Goal: Task Accomplishment & Management: Complete application form

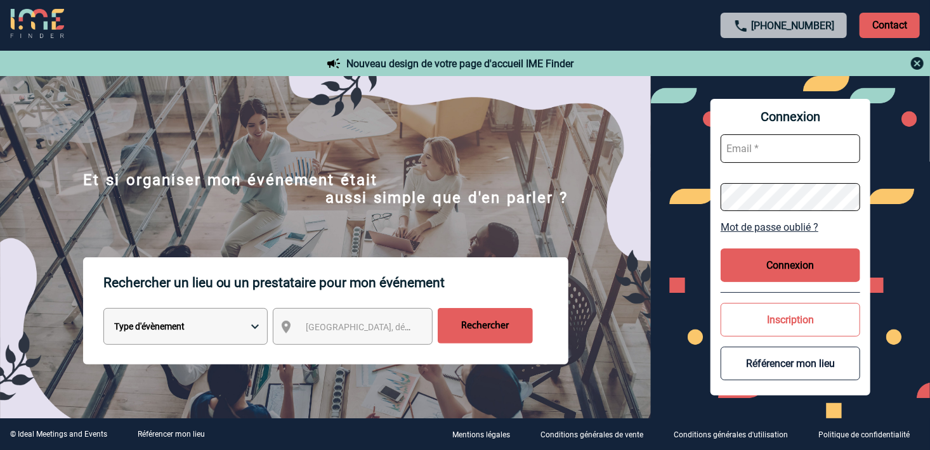
type input "v.tremelo@cnr.tm.fr"
click at [777, 264] on button "Connexion" at bounding box center [791, 266] width 140 height 34
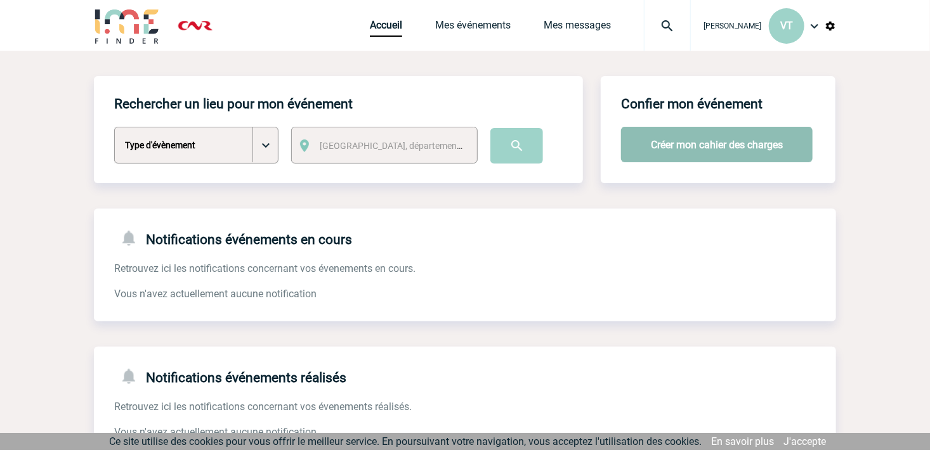
click at [758, 148] on button "Créer mon cahier des charges" at bounding box center [717, 145] width 192 height 36
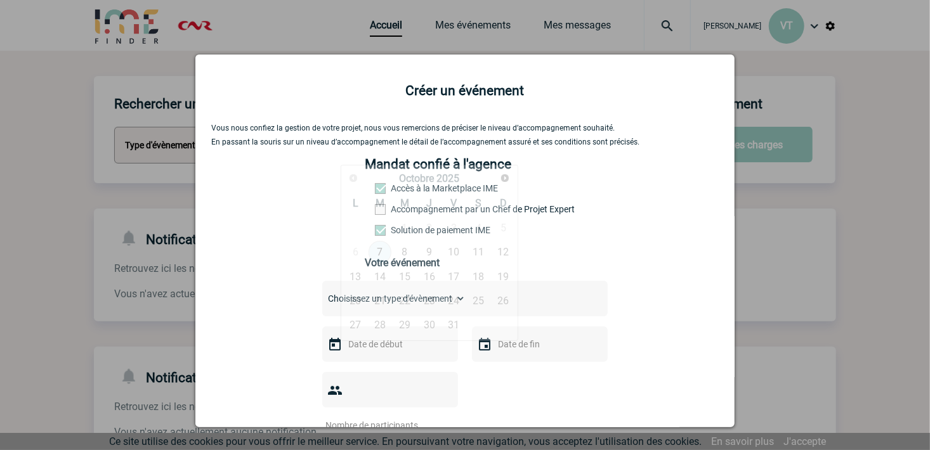
click at [369, 350] on input "text" at bounding box center [389, 344] width 88 height 16
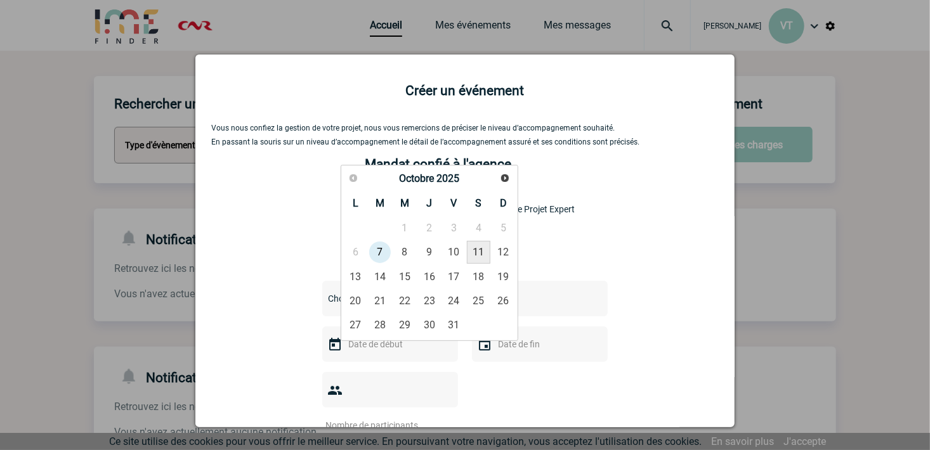
click at [489, 252] on link "11" at bounding box center [478, 252] width 23 height 23
type input "11-10-2025"
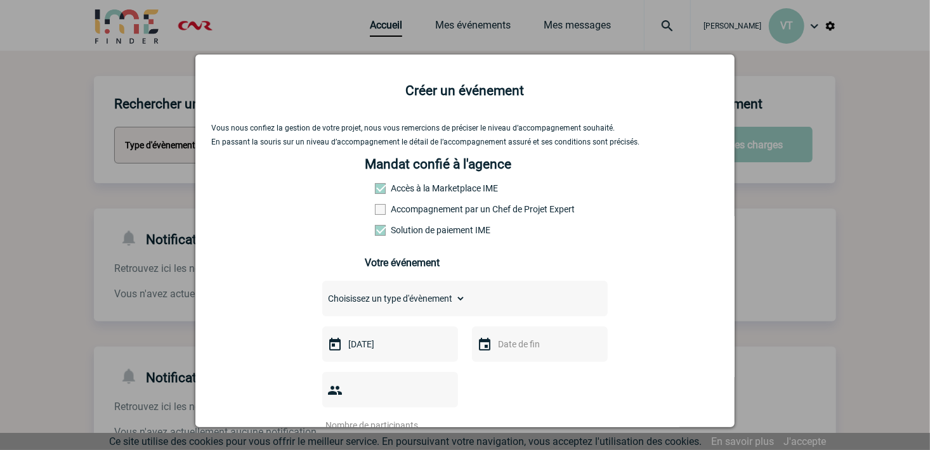
click at [521, 353] on input "text" at bounding box center [539, 344] width 88 height 16
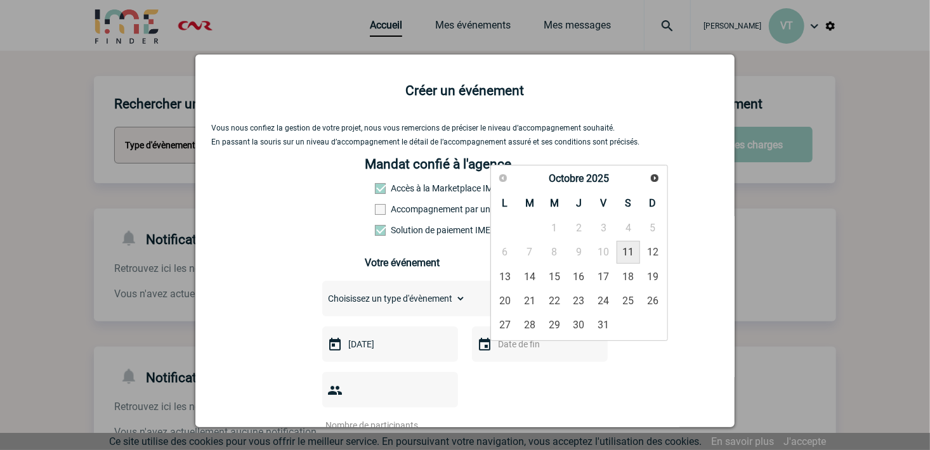
drag, startPoint x: 631, startPoint y: 254, endPoint x: 437, endPoint y: 358, distance: 220.5
click at [630, 254] on link "11" at bounding box center [628, 252] width 23 height 23
type input "11-10-2025"
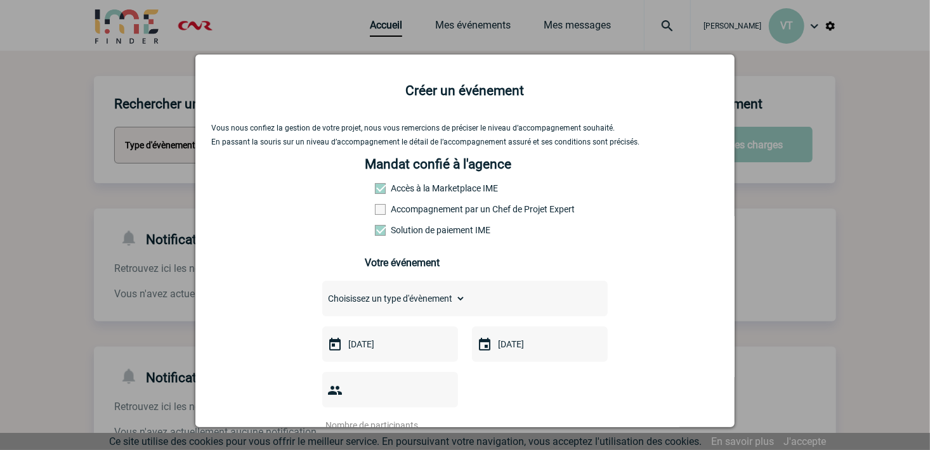
click at [423, 417] on input "number" at bounding box center [381, 425] width 119 height 16
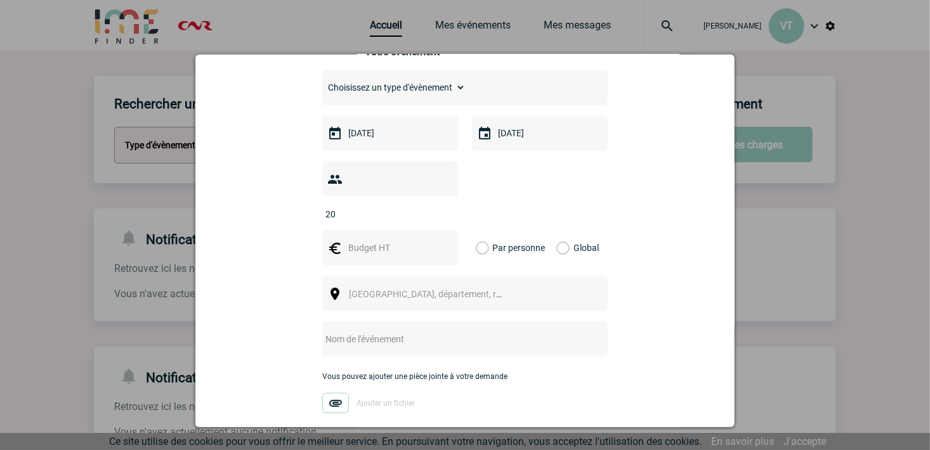
type input "20"
click at [560, 230] on label "Global" at bounding box center [560, 248] width 8 height 36
click at [0, 0] on input "Global" at bounding box center [0, 0] width 0 height 0
click at [387, 289] on span "Ville, département, région..." at bounding box center [437, 294] width 176 height 10
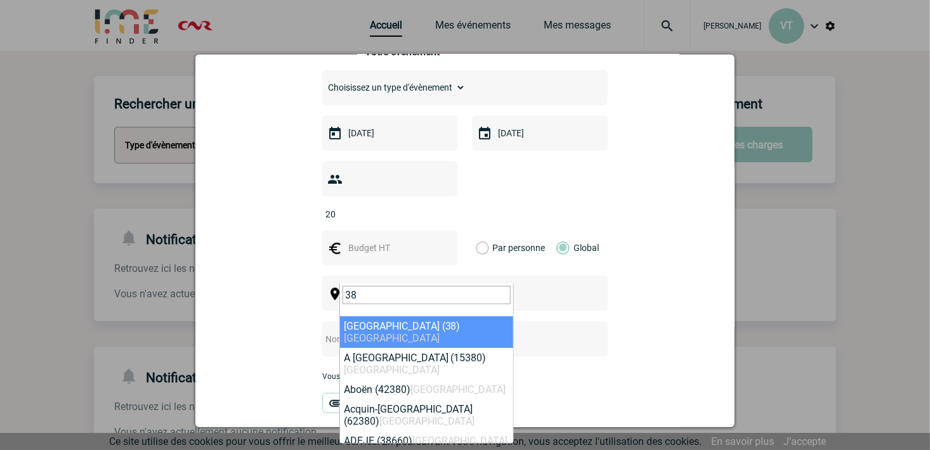
type input "3"
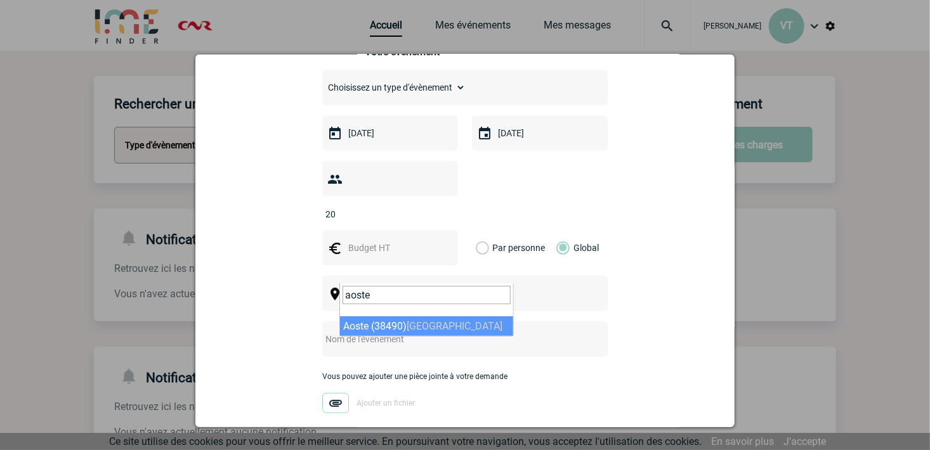
type input "aoste"
select select "35402"
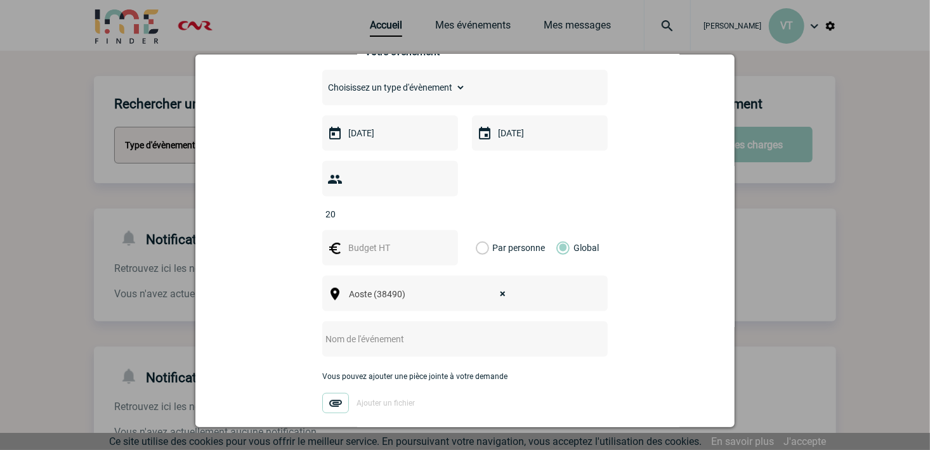
click at [333, 393] on img at bounding box center [335, 403] width 27 height 20
click at [0, 0] on input "Ajouter un fichier" at bounding box center [0, 0] width 0 height 0
click at [389, 331] on input "text" at bounding box center [448, 339] width 252 height 16
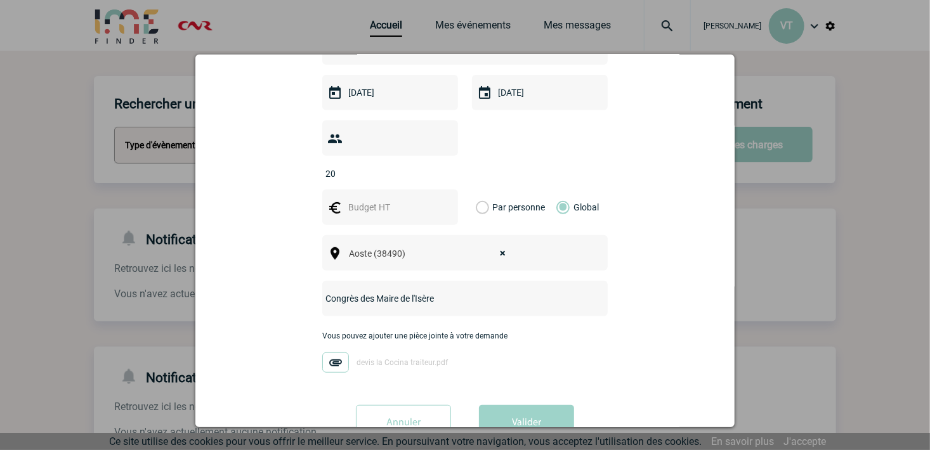
scroll to position [274, 0]
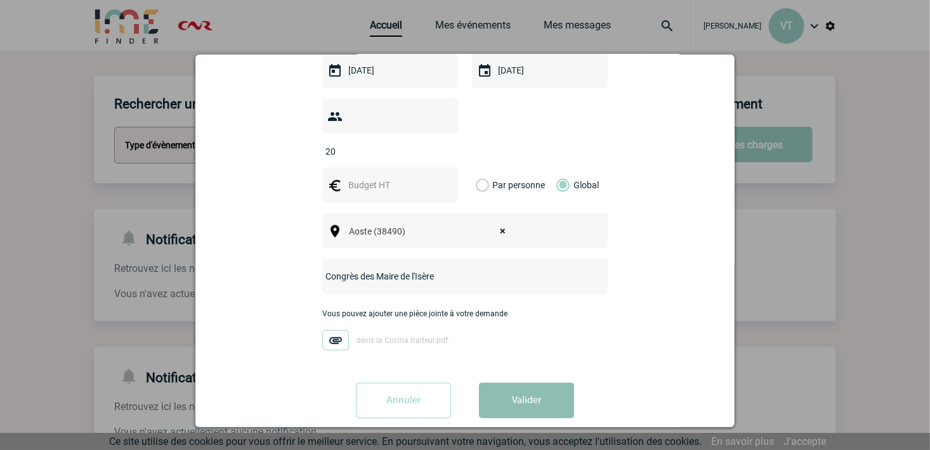
type input "Congrès des Maire de l'Isère"
click at [508, 383] on button "Valider" at bounding box center [526, 401] width 95 height 36
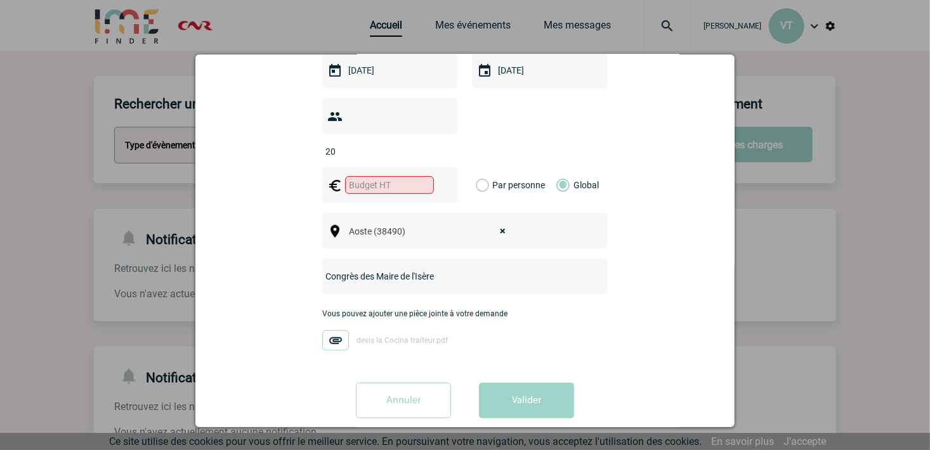
click at [336, 331] on img at bounding box center [335, 341] width 27 height 20
click at [0, 0] on input "devis la Cocina traiteur.pdf" at bounding box center [0, 0] width 0 height 0
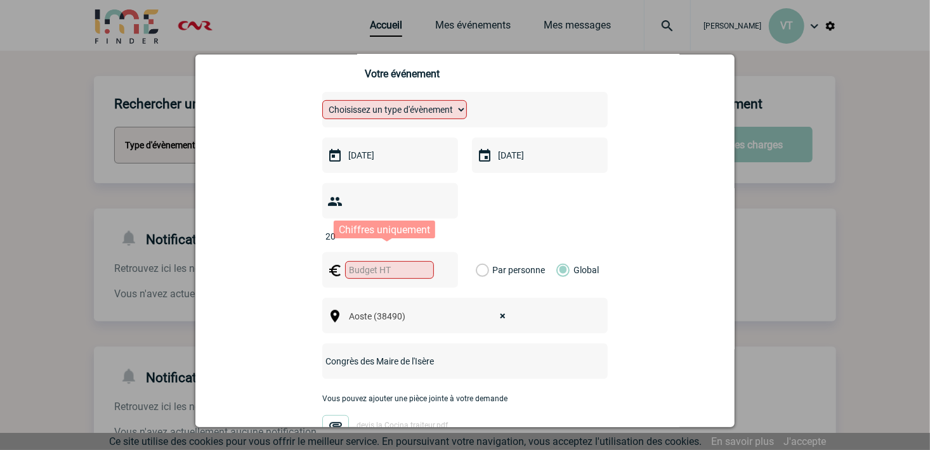
click at [366, 261] on input "text" at bounding box center [389, 270] width 89 height 18
type input "368.98"
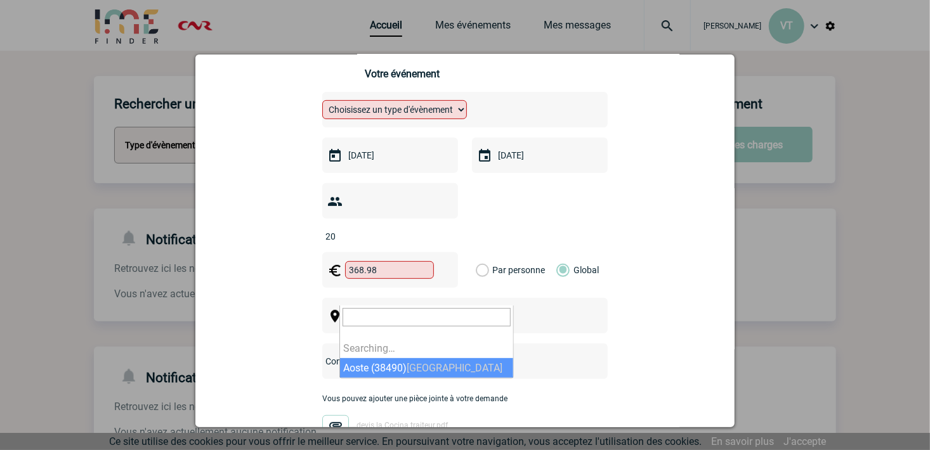
click at [435, 308] on span "× Aoste (38490)" at bounding box center [431, 317] width 174 height 18
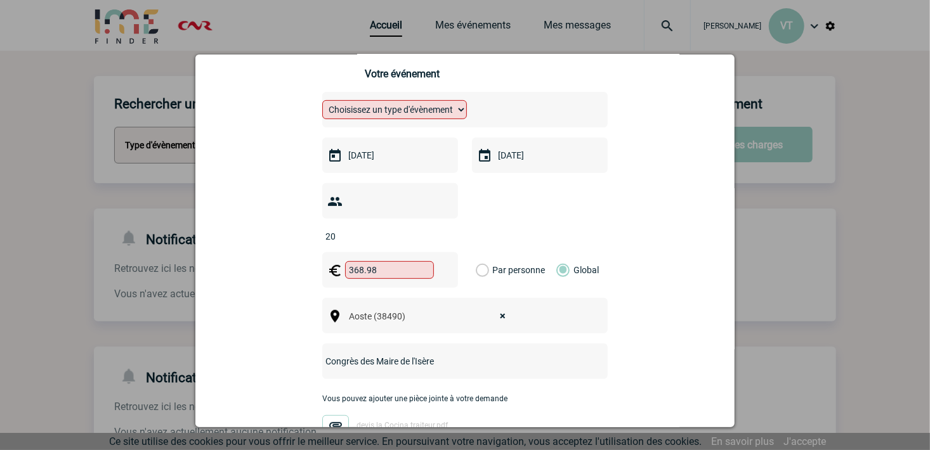
click at [657, 315] on div "Vous nous confiez la gestion de votre projet, nous vous remercions de préciser …" at bounding box center [465, 224] width 508 height 579
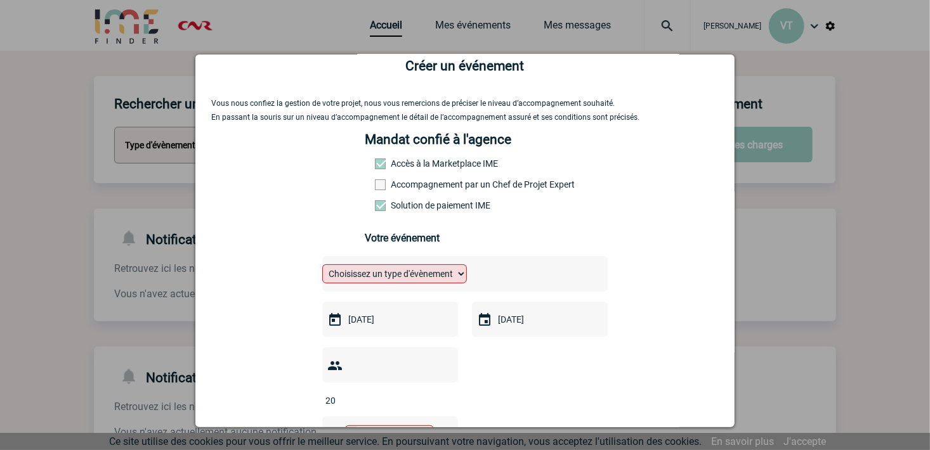
scroll to position [0, 0]
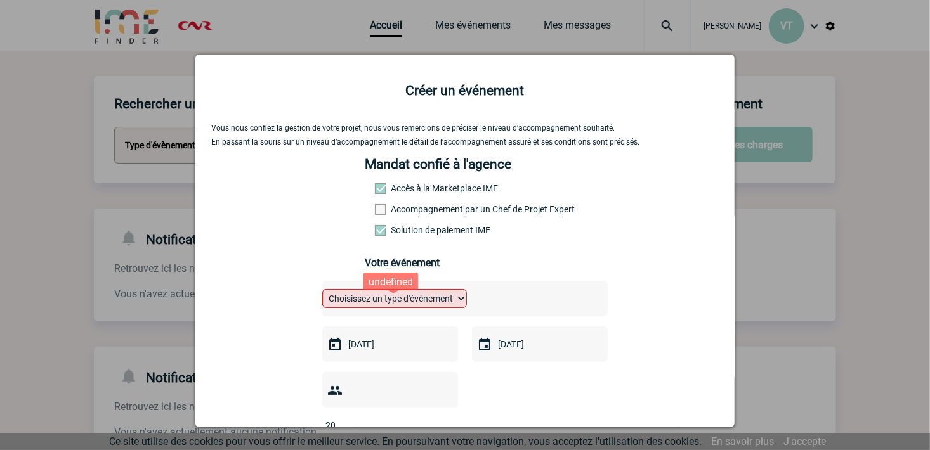
click at [457, 298] on select "Choisissez un type d'évènement Séminaire avec nuitée Séminaire sans nuitée Repa…" at bounding box center [394, 298] width 145 height 19
select select "5"
click at [322, 293] on select "Choisissez un type d'évènement Séminaire avec nuitée Séminaire sans nuitée Repa…" at bounding box center [394, 298] width 145 height 19
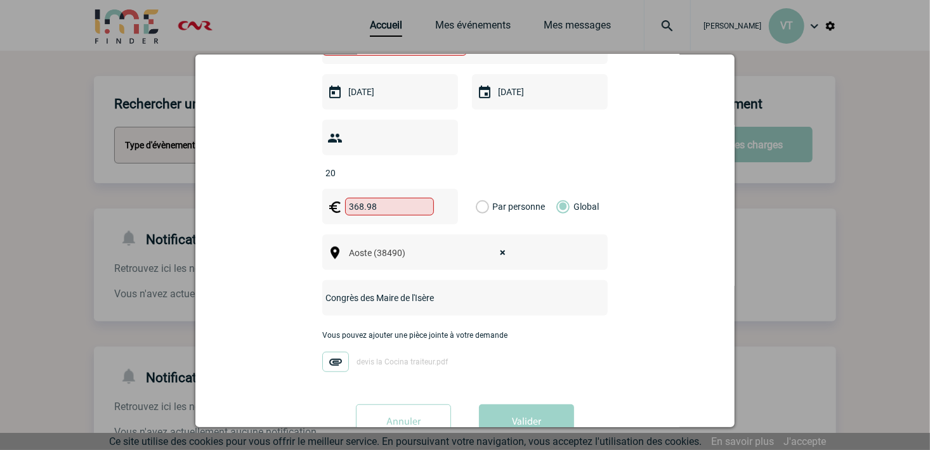
scroll to position [274, 0]
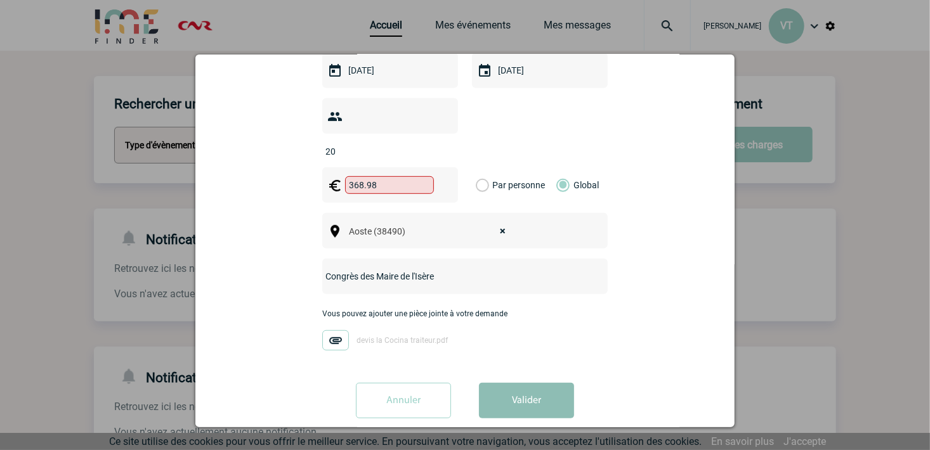
click at [522, 383] on button "Valider" at bounding box center [526, 401] width 95 height 36
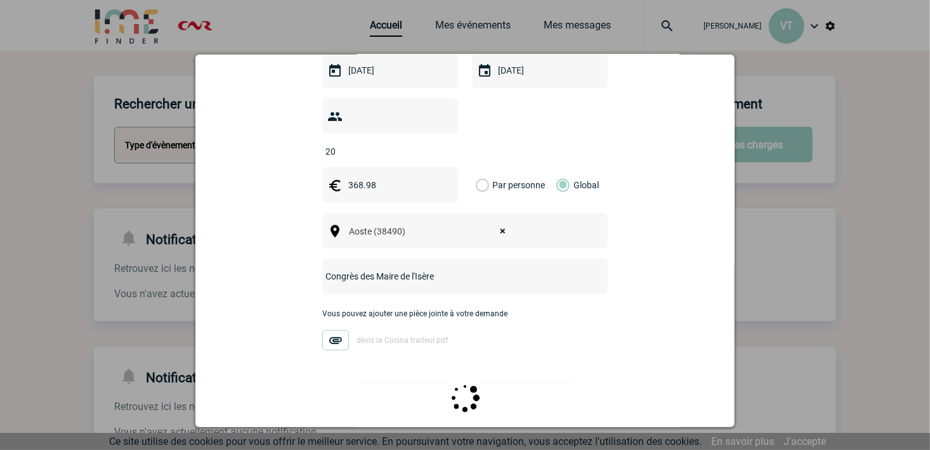
scroll to position [0, 0]
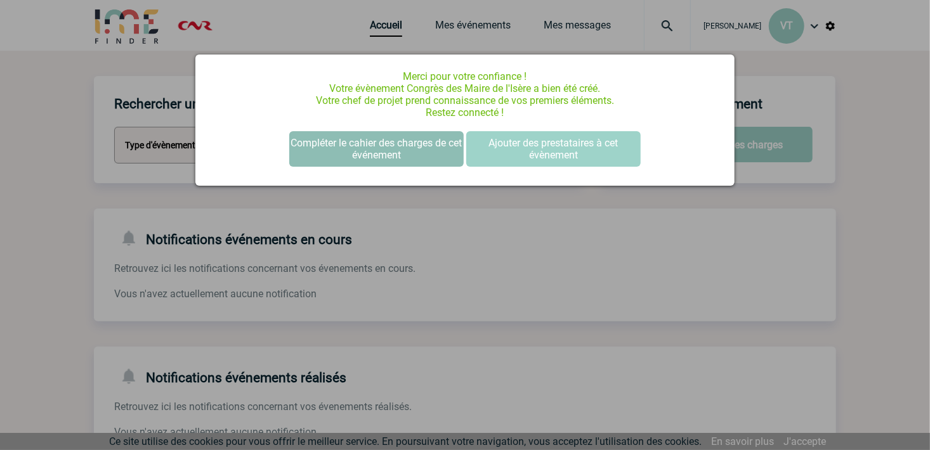
click at [383, 150] on button "Compléter le cahier des charges de cet événement" at bounding box center [376, 149] width 174 height 36
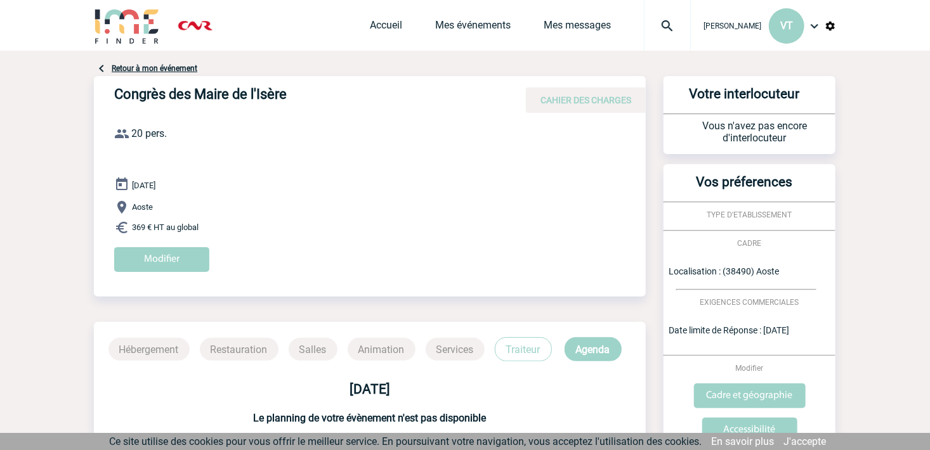
click at [155, 67] on link "Retour à mon événement" at bounding box center [155, 68] width 86 height 9
